Goal: Task Accomplishment & Management: Manage account settings

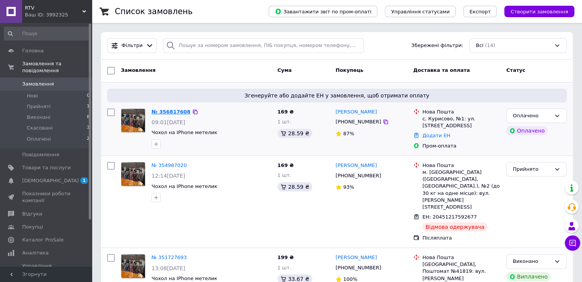
click at [163, 112] on link "№ 356817608" at bounding box center [170, 112] width 39 height 6
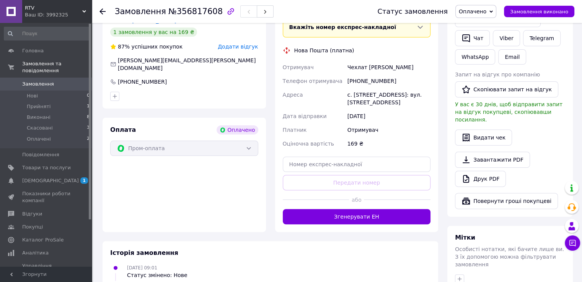
scroll to position [191, 0]
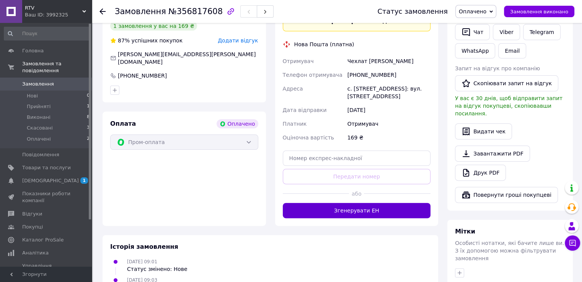
click at [337, 203] on button "Згенерувати ЕН" at bounding box center [357, 210] width 148 height 15
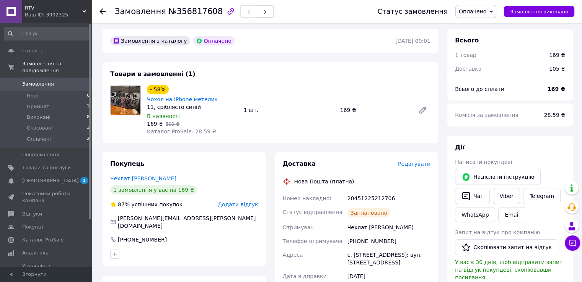
scroll to position [0, 0]
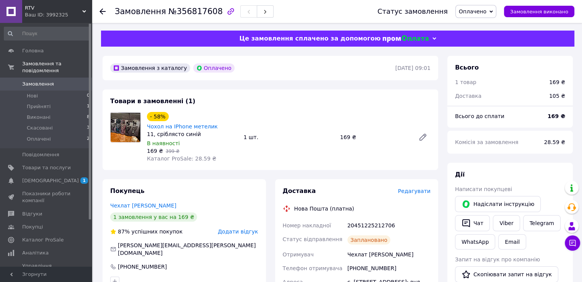
click at [41, 81] on span "Замовлення" at bounding box center [38, 84] width 32 height 7
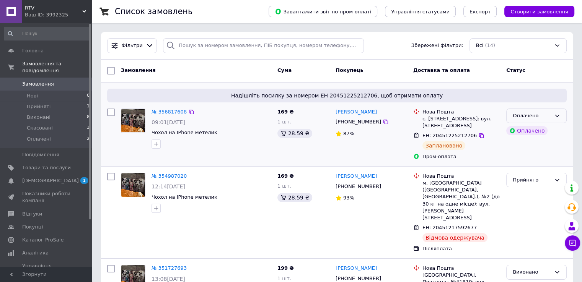
click at [554, 117] on icon at bounding box center [557, 116] width 6 height 6
click at [535, 130] on li "Прийнято" at bounding box center [536, 132] width 60 height 14
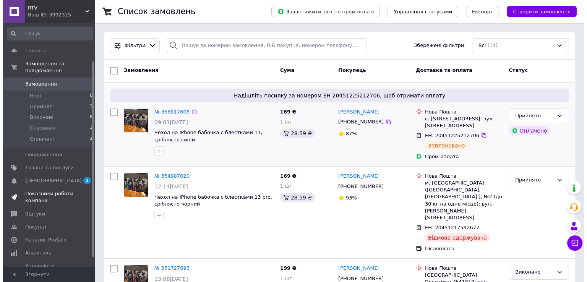
scroll to position [58, 0]
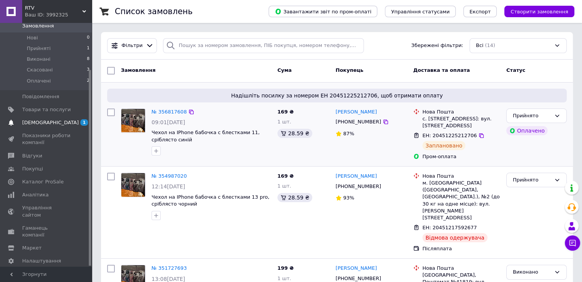
click at [49, 119] on span "[DEMOGRAPHIC_DATA]" at bounding box center [50, 122] width 57 height 7
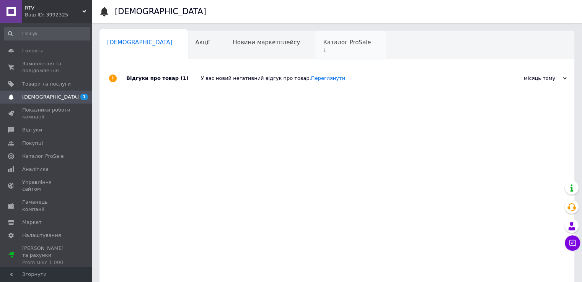
click at [323, 43] on span "Каталог ProSale" at bounding box center [347, 42] width 48 height 7
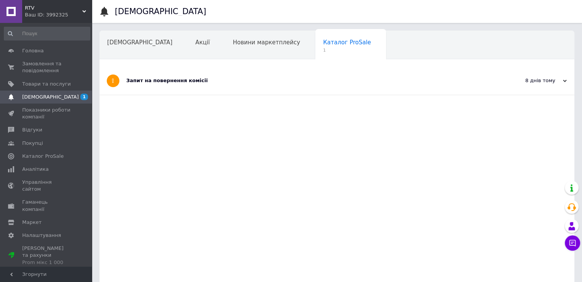
click at [191, 81] on div "Запит на повернення комісії" at bounding box center [308, 80] width 364 height 7
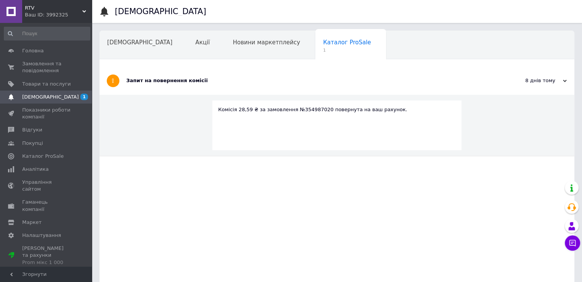
click at [48, 99] on span "[DEMOGRAPHIC_DATA]" at bounding box center [50, 97] width 57 height 7
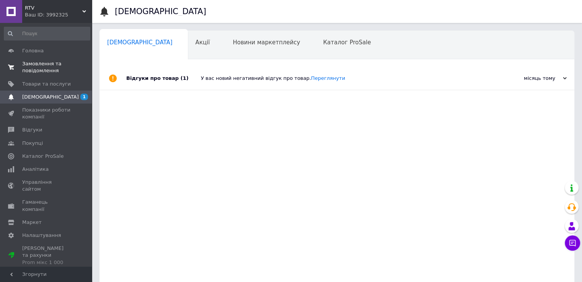
click at [33, 68] on span "Замовлення та повідомлення" at bounding box center [46, 67] width 49 height 14
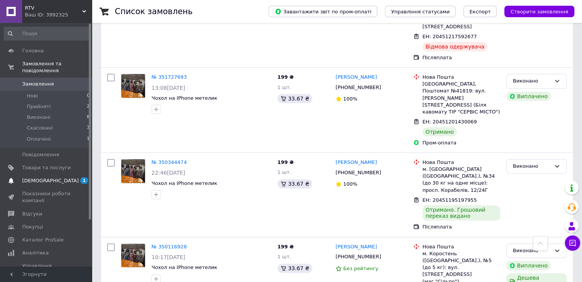
click at [44, 177] on span "[DEMOGRAPHIC_DATA]" at bounding box center [50, 180] width 57 height 7
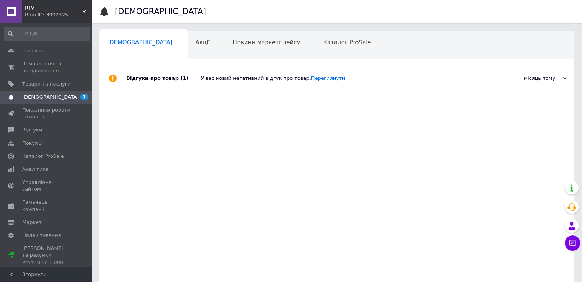
click at [223, 77] on div "У вас новий негативний відгук про товар. Переглянути" at bounding box center [345, 78] width 289 height 7
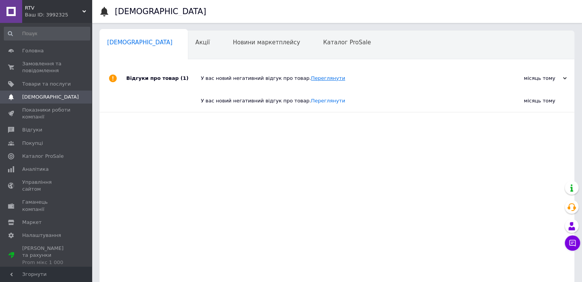
click at [314, 79] on link "Переглянути" at bounding box center [328, 78] width 34 height 6
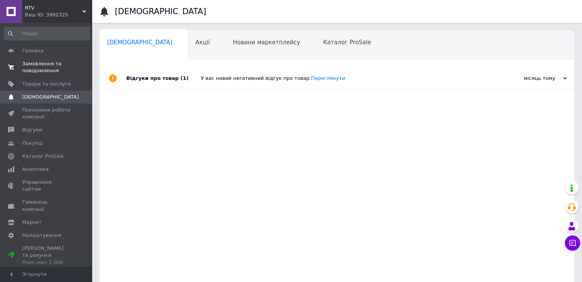
click at [37, 64] on span "Замовлення та повідомлення" at bounding box center [46, 67] width 49 height 14
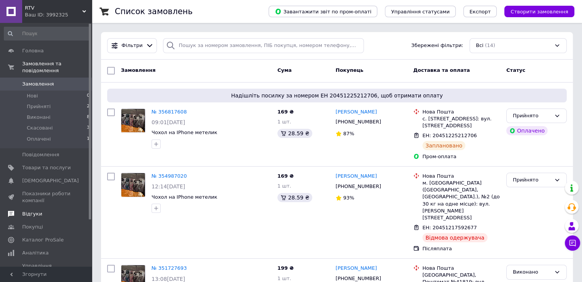
click at [32, 211] on span "Відгуки" at bounding box center [32, 214] width 20 height 7
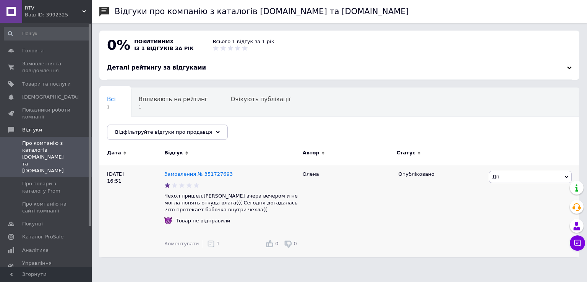
click at [207, 245] on icon at bounding box center [211, 244] width 8 height 8
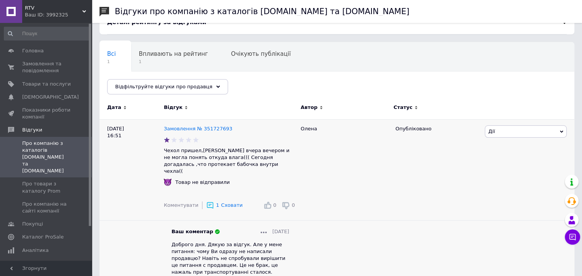
scroll to position [29, 0]
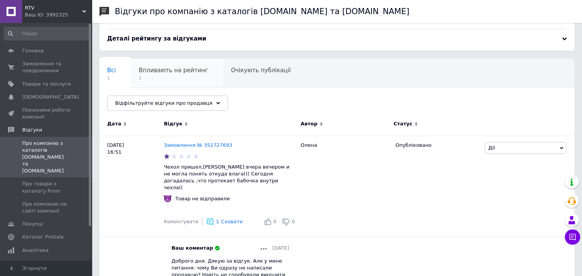
click at [167, 71] on span "Впливають на рейтинг" at bounding box center [173, 70] width 69 height 7
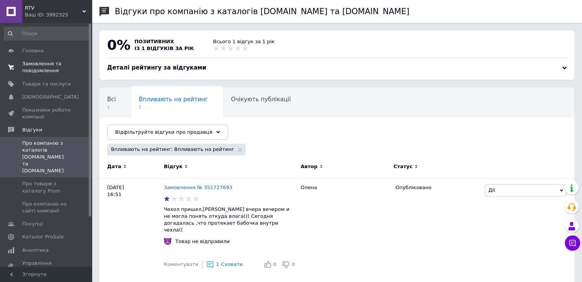
click at [37, 67] on span "Замовлення та повідомлення" at bounding box center [46, 67] width 49 height 14
